Goal: Check status: Check status

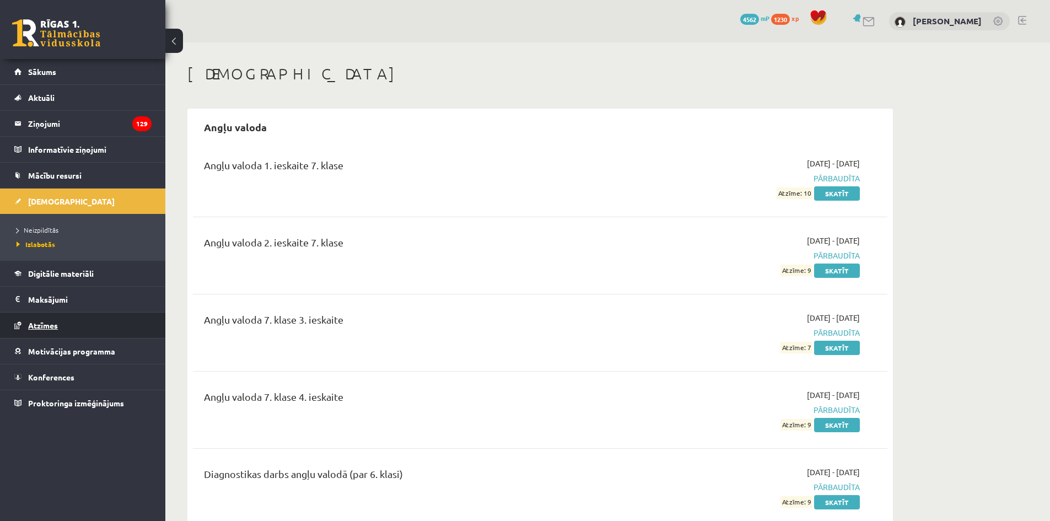
click at [82, 329] on link "Atzīmes" at bounding box center [82, 324] width 137 height 25
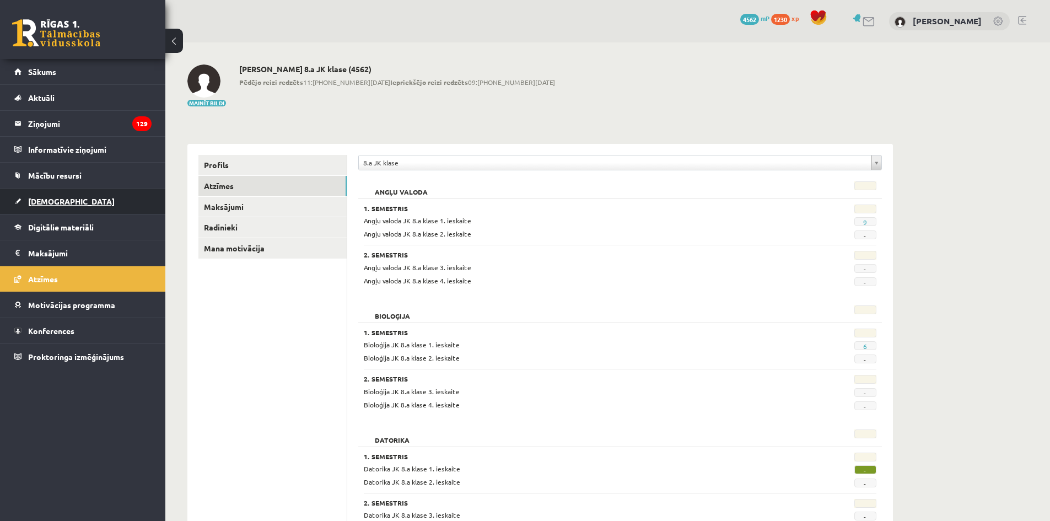
click at [62, 208] on link "[DEMOGRAPHIC_DATA]" at bounding box center [82, 200] width 137 height 25
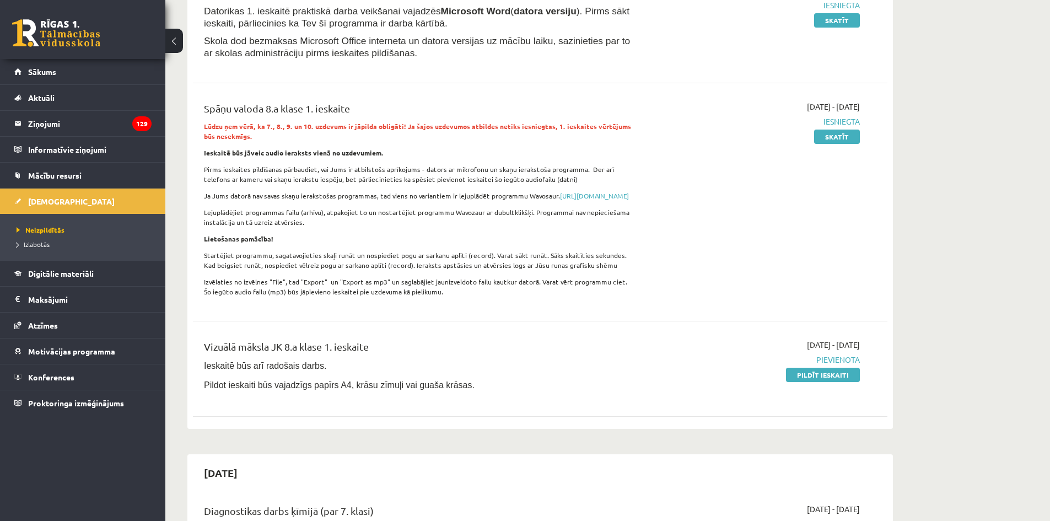
scroll to position [220, 0]
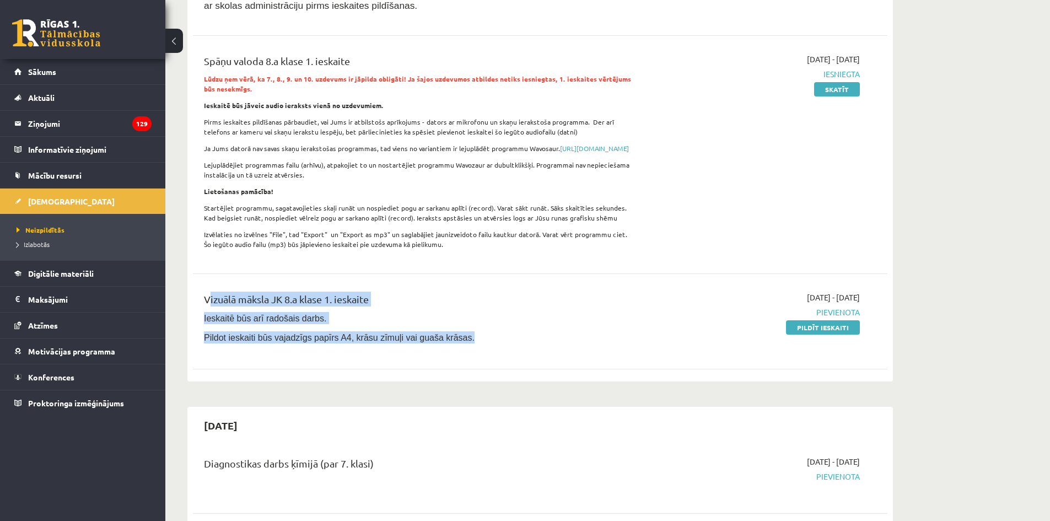
drag, startPoint x: 484, startPoint y: 355, endPoint x: 186, endPoint y: 300, distance: 303.1
click at [187, 300] on div "[DATE] Datorika JK 8.a klase 1. ieskaite Datorikas 1. ieskaitē praktiskā darba …" at bounding box center [539, 134] width 705 height 493
click at [45, 240] on span "Izlabotās" at bounding box center [33, 244] width 33 height 9
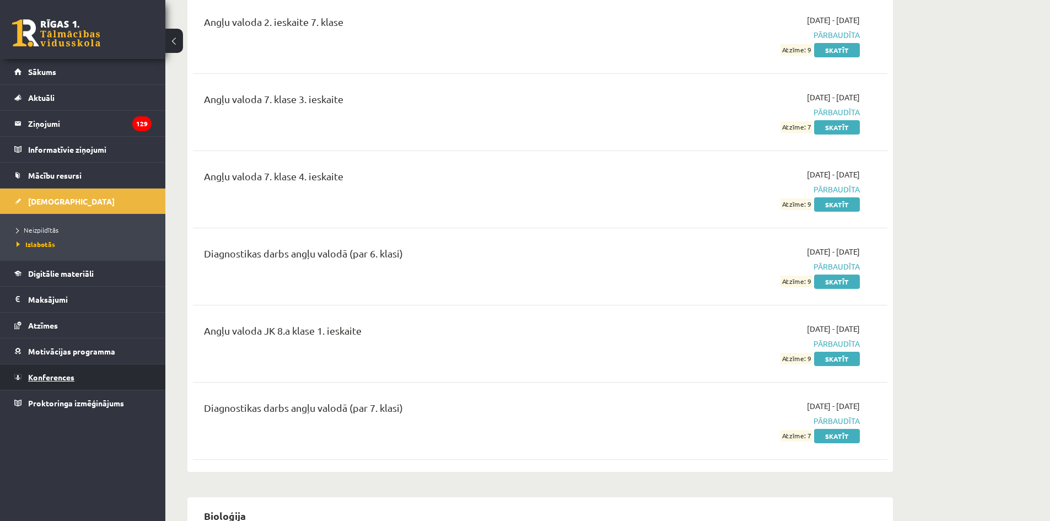
click at [40, 379] on span "Konferences" at bounding box center [51, 377] width 46 height 10
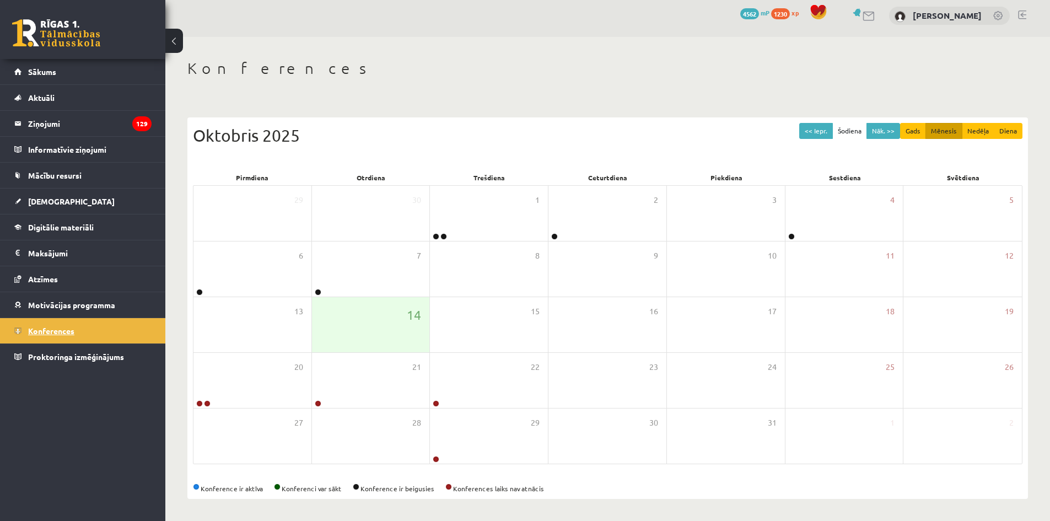
scroll to position [6, 0]
click at [58, 307] on span "Motivācijas programma" at bounding box center [71, 305] width 87 height 10
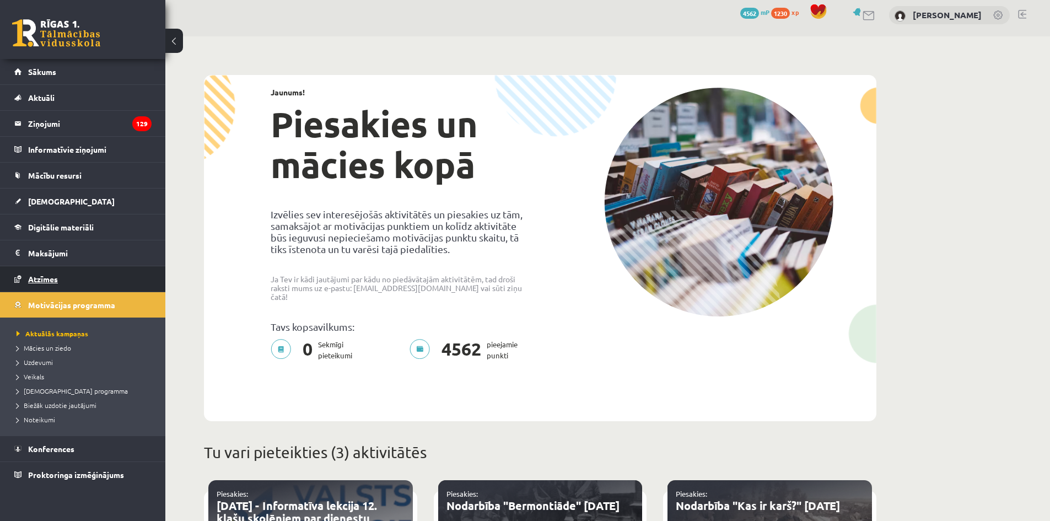
click at [63, 282] on link "Atzīmes" at bounding box center [82, 278] width 137 height 25
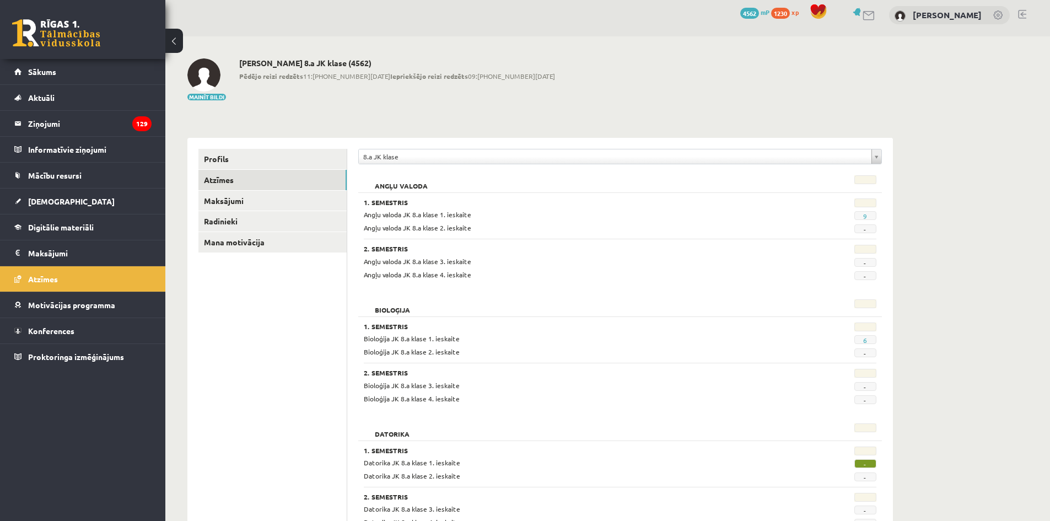
scroll to position [282, 0]
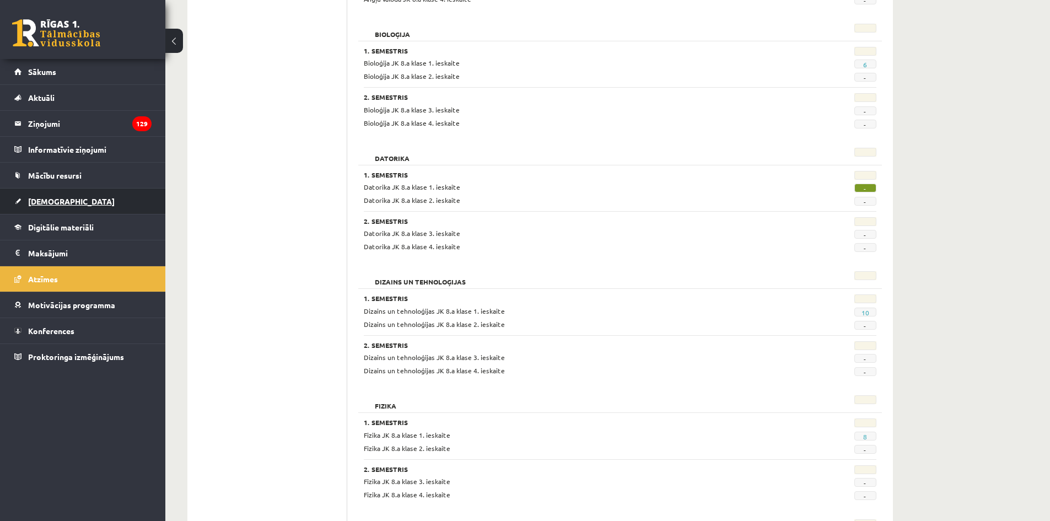
click at [51, 206] on link "[DEMOGRAPHIC_DATA]" at bounding box center [82, 200] width 137 height 25
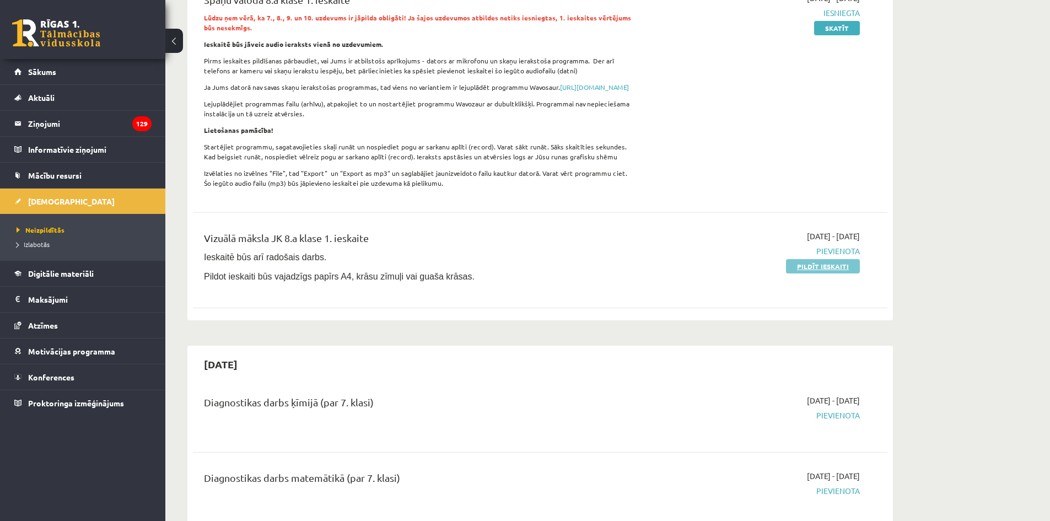
click at [819, 273] on link "Pildīt ieskaiti" at bounding box center [823, 266] width 74 height 14
